Goal: Task Accomplishment & Management: Use online tool/utility

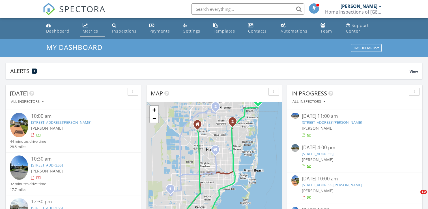
click at [57, 25] on link "Dashboard" at bounding box center [60, 28] width 32 height 16
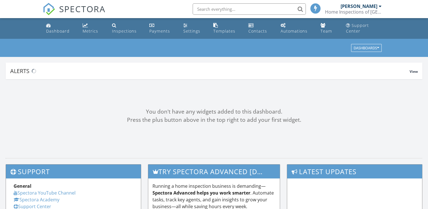
click at [205, 9] on input "text" at bounding box center [249, 8] width 113 height 11
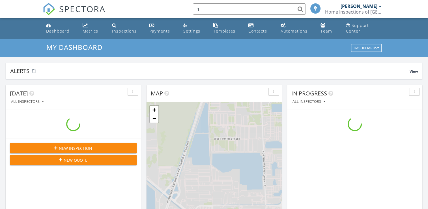
scroll to position [524, 437]
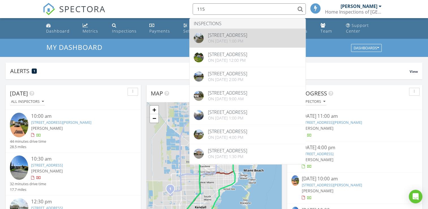
type input "115"
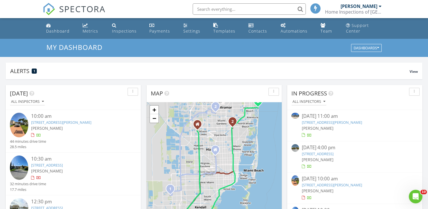
scroll to position [0, 0]
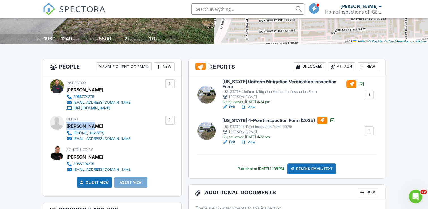
drag, startPoint x: 90, startPoint y: 125, endPoint x: 67, endPoint y: 124, distance: 23.5
click at [67, 124] on div "Tim Farley" at bounding box center [101, 126] width 70 height 8
copy div "Tim Farley"
click at [228, 139] on link "Edit" at bounding box center [228, 142] width 13 height 6
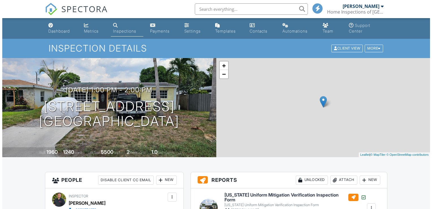
scroll to position [113, 0]
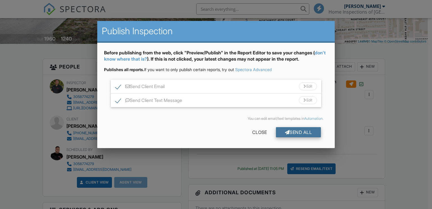
click at [303, 132] on div "Send All" at bounding box center [298, 132] width 45 height 10
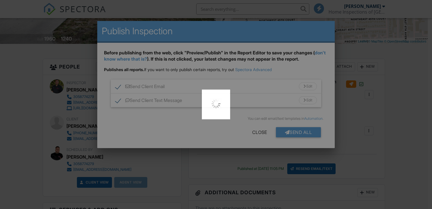
scroll to position [0, 0]
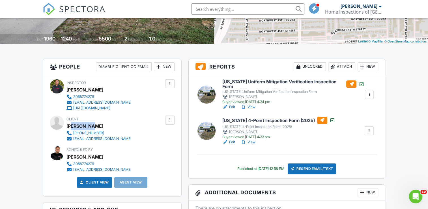
drag, startPoint x: 93, startPoint y: 125, endPoint x: 71, endPoint y: 122, distance: 22.5
click at [71, 122] on div "Tim Farley" at bounding box center [101, 126] width 70 height 8
click at [84, 125] on div "Tim Farley" at bounding box center [84, 126] width 37 height 8
drag, startPoint x: 91, startPoint y: 126, endPoint x: 68, endPoint y: 125, distance: 23.5
click at [68, 125] on div "Tim Farley" at bounding box center [101, 126] width 70 height 8
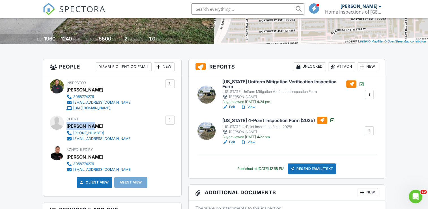
copy div "Tim Farley"
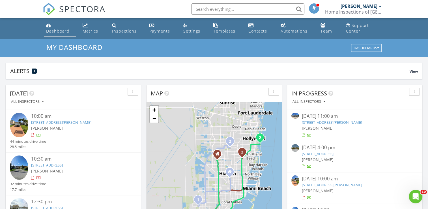
click at [64, 32] on div "Dashboard" at bounding box center [57, 30] width 23 height 5
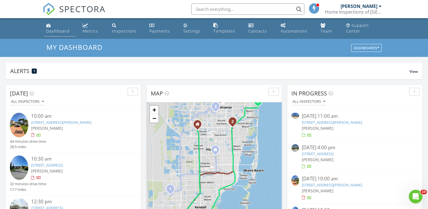
click at [52, 31] on div "Dashboard" at bounding box center [57, 30] width 23 height 5
click at [89, 28] on div "Metrics" at bounding box center [91, 30] width 16 height 5
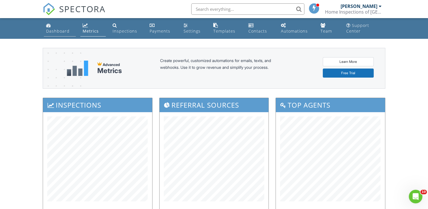
click at [60, 29] on div "Dashboard" at bounding box center [57, 30] width 23 height 5
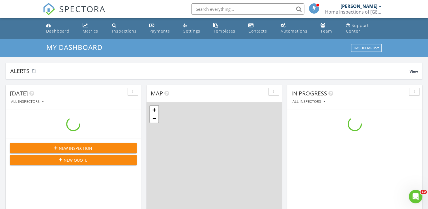
scroll to position [524, 437]
